Goal: Information Seeking & Learning: Learn about a topic

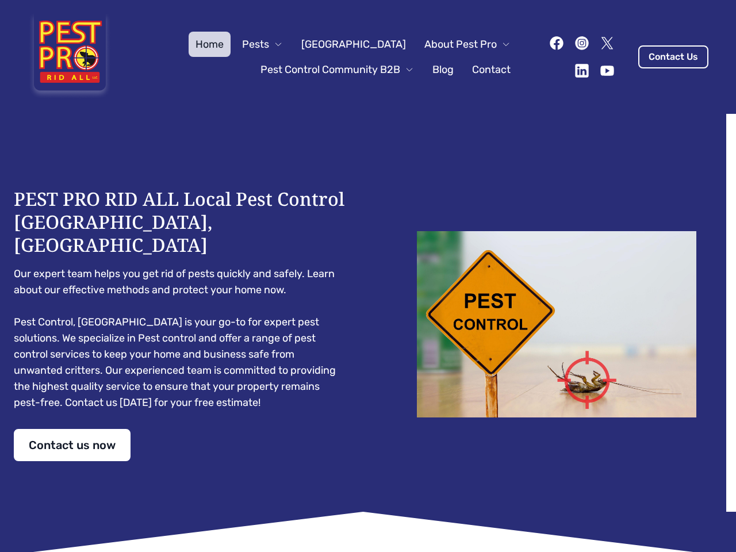
click at [368, 276] on div "PEST PRO RID ALL Local Pest Control [GEOGRAPHIC_DATA], [GEOGRAPHIC_DATA] Our ex…" at bounding box center [368, 325] width 709 height 274
click at [269, 44] on span "Pests" at bounding box center [255, 44] width 27 height 16
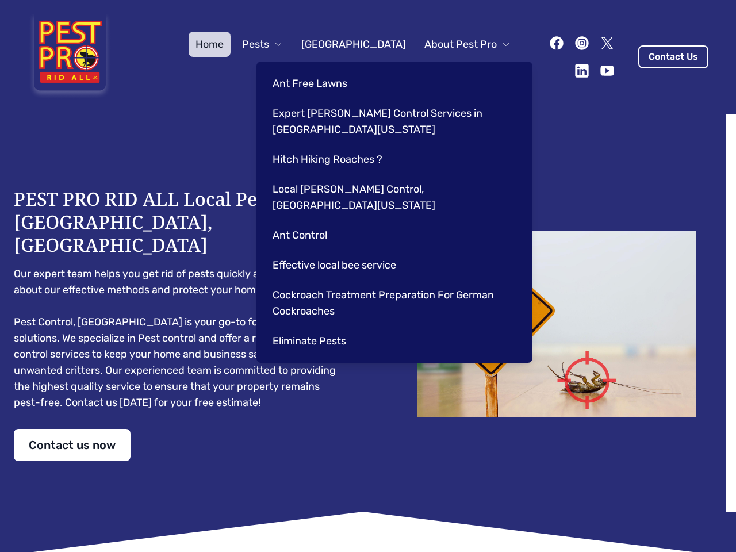
click at [456, 44] on span "About Pest Pro" at bounding box center [461, 44] width 72 height 16
click at [326, 70] on div "Ant Free Lawns Expert [PERSON_NAME] Control Services in [GEOGRAPHIC_DATA] [US_S…" at bounding box center [395, 212] width 276 height 301
